Goal: Task Accomplishment & Management: Use online tool/utility

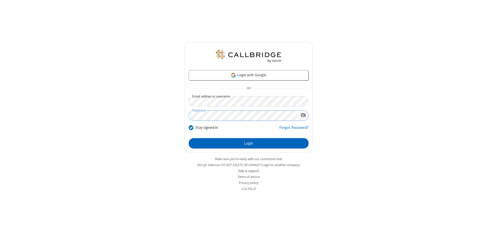
click at [248, 143] on button "Login" at bounding box center [249, 143] width 120 height 10
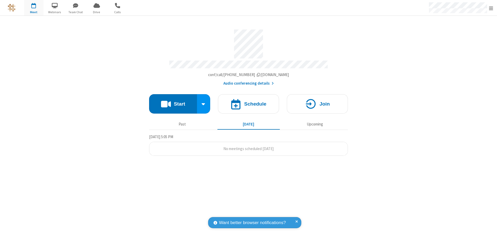
click at [173, 101] on button "Start" at bounding box center [173, 103] width 48 height 19
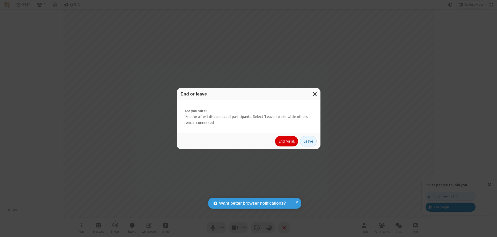
click at [287, 141] on button "End for all" at bounding box center [286, 141] width 23 height 10
